Goal: Transaction & Acquisition: Purchase product/service

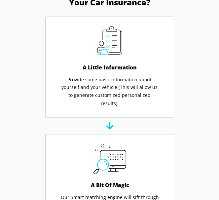
scroll to position [227, 0]
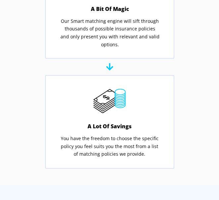
click at [187, 133] on div "How To Start Saving On Your Car Insurance? A Little Information Provide some ba…" at bounding box center [109, 158] width 219 height 732
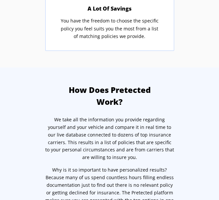
scroll to position [522, 0]
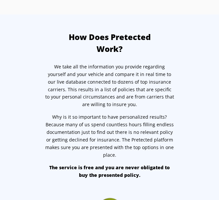
click at [194, 141] on div "How Does Pretected Work? We take all the information you provide regarding your…" at bounding box center [109, 188] width 219 height 315
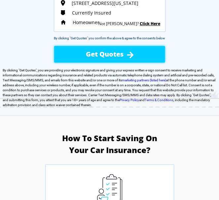
scroll to position [75, 0]
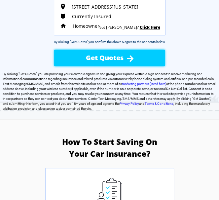
click at [133, 56] on img at bounding box center [130, 58] width 7 height 7
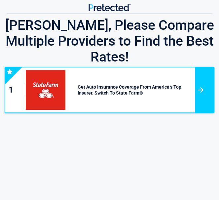
click at [209, 75] on div at bounding box center [205, 90] width 20 height 46
